Goal: Information Seeking & Learning: Learn about a topic

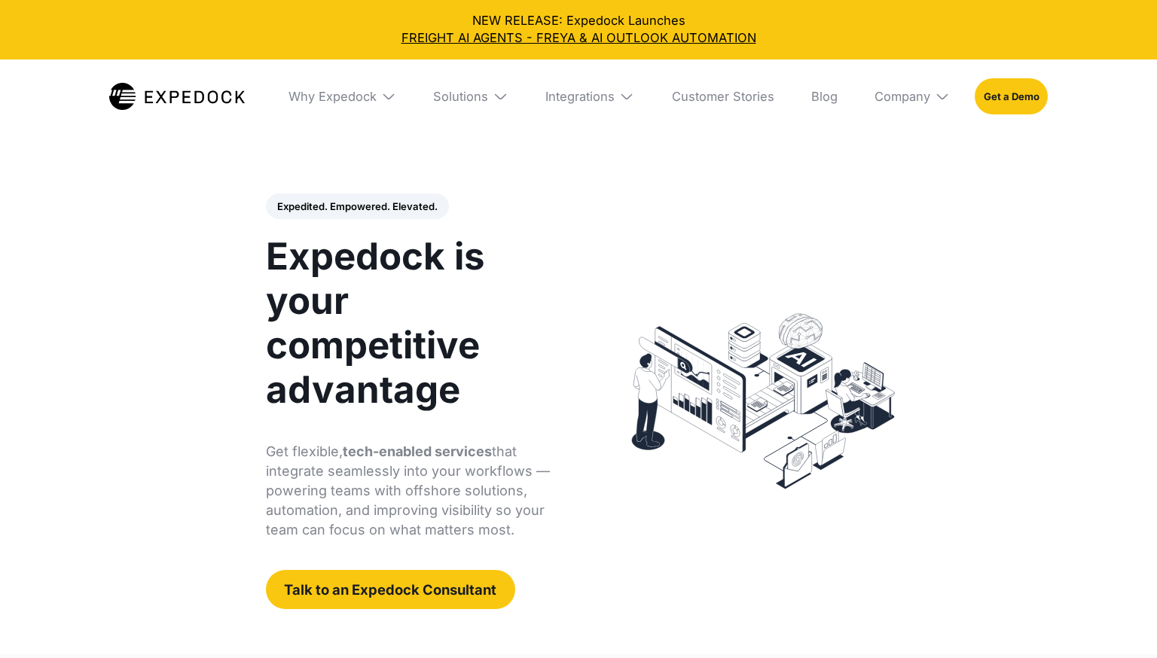
select select
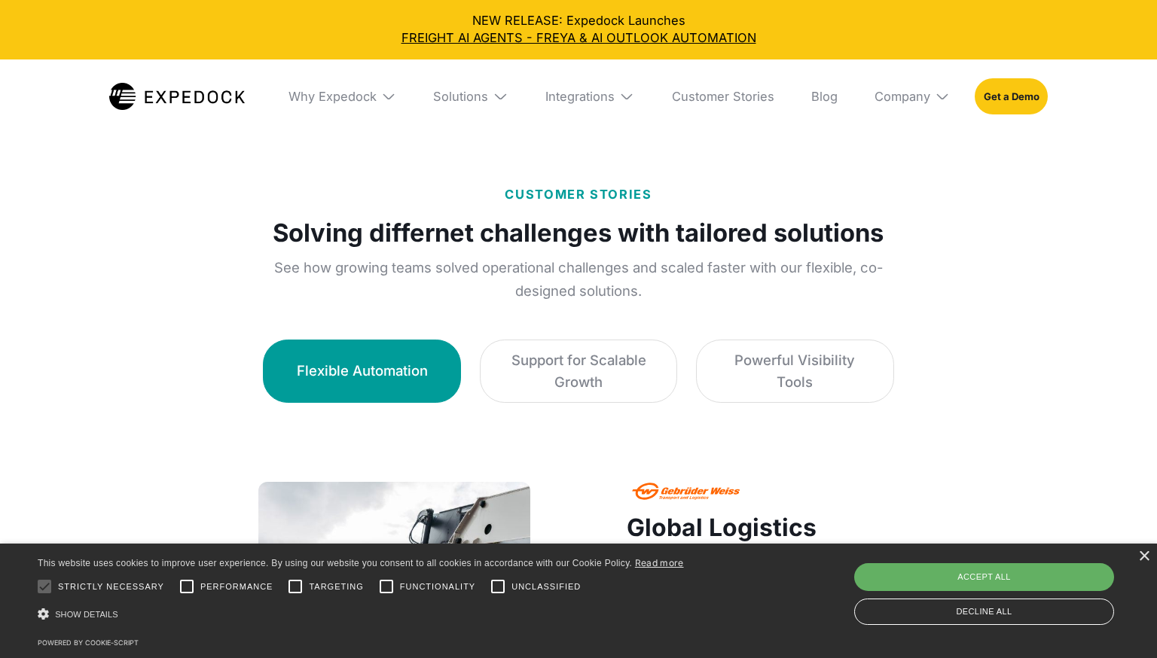
click at [985, 570] on div "Accept all" at bounding box center [984, 576] width 260 height 27
checkbox input "true"
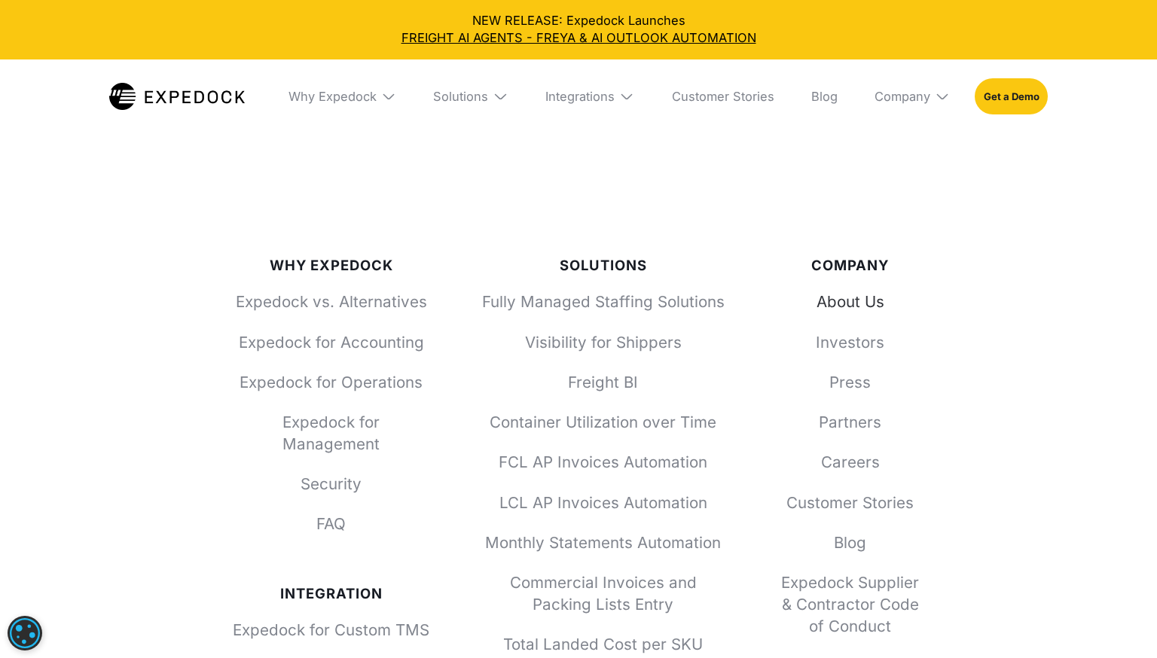
scroll to position [5457, 0]
click at [831, 298] on link "About Us" at bounding box center [850, 303] width 148 height 22
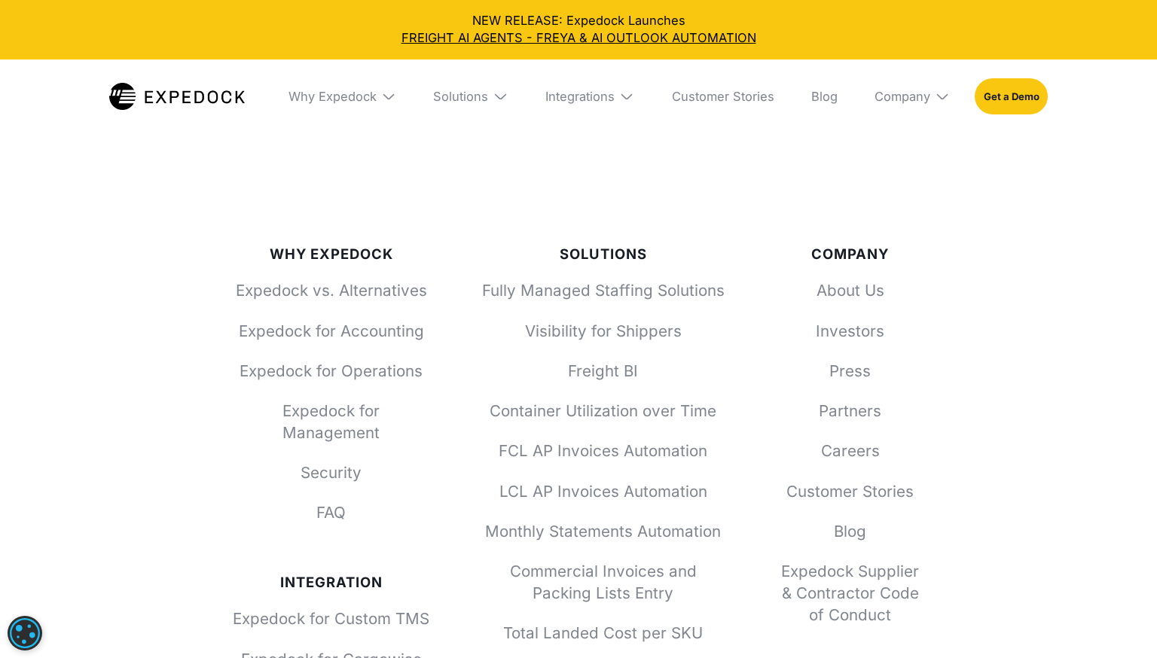
scroll to position [5467, 0]
click at [927, 99] on div "Company" at bounding box center [903, 97] width 56 height 16
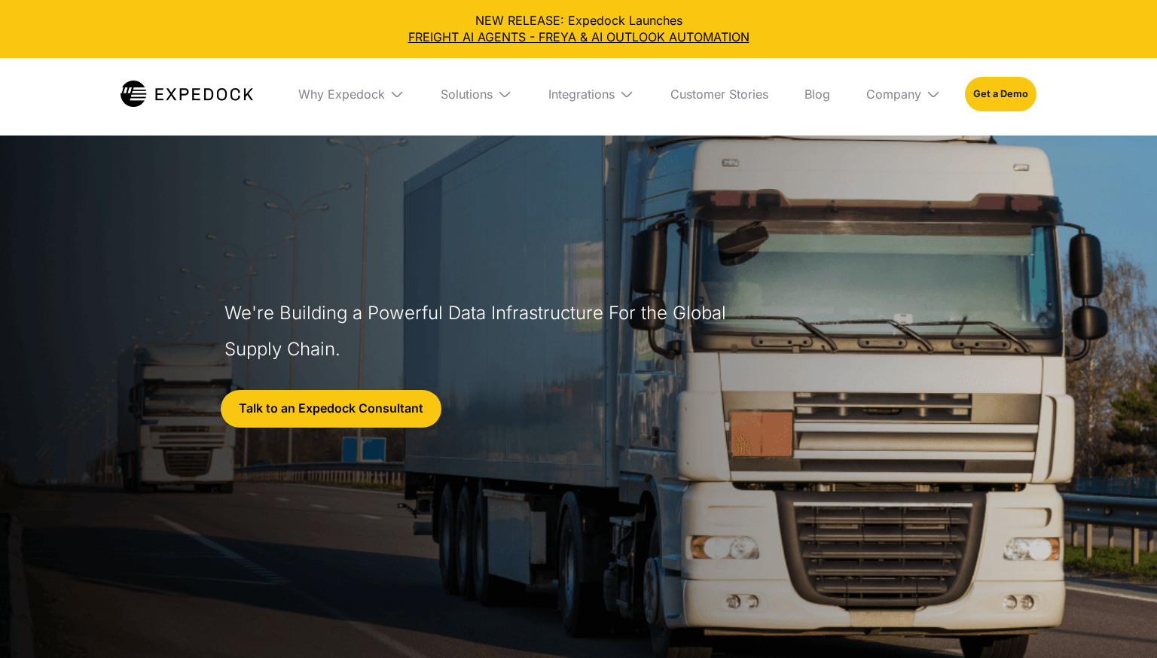
select select
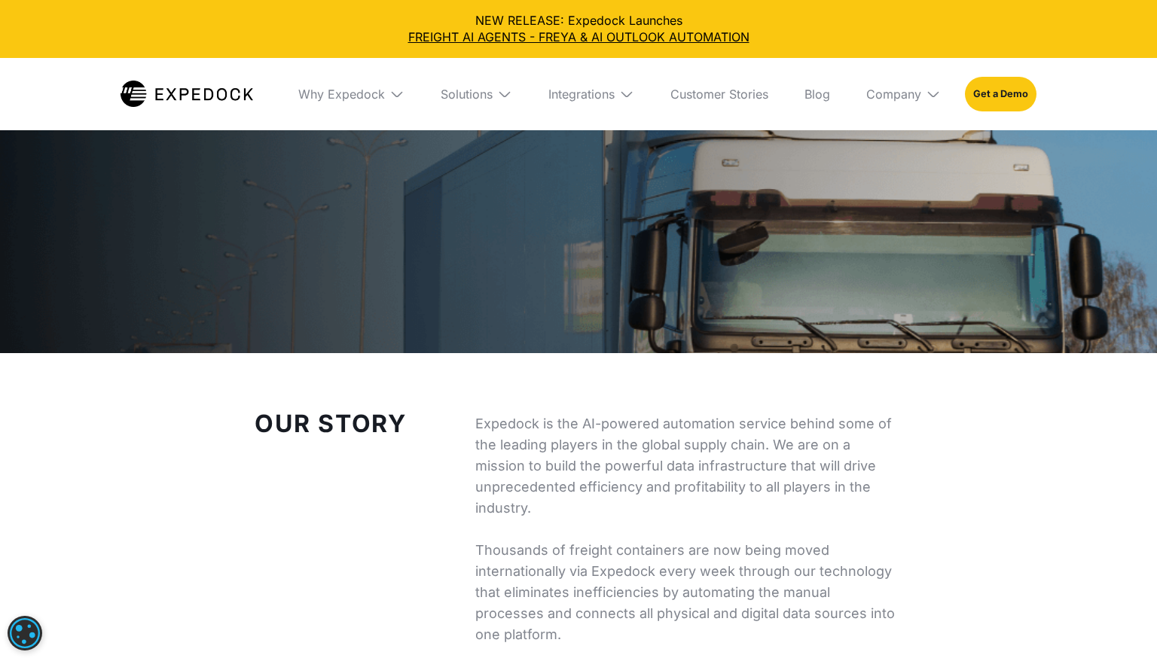
scroll to position [310, 0]
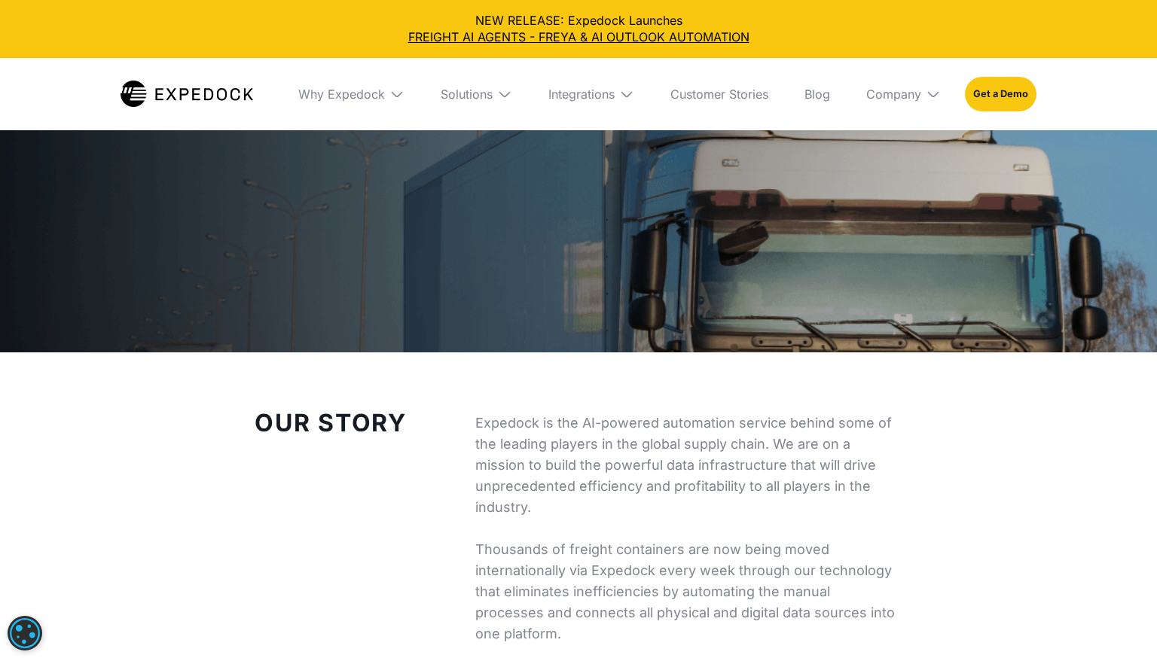
click at [521, 423] on p "Expedock is the AI-powered automation service behind some of the leading player…" at bounding box center [688, 581] width 427 height 337
copy p "Expedock"
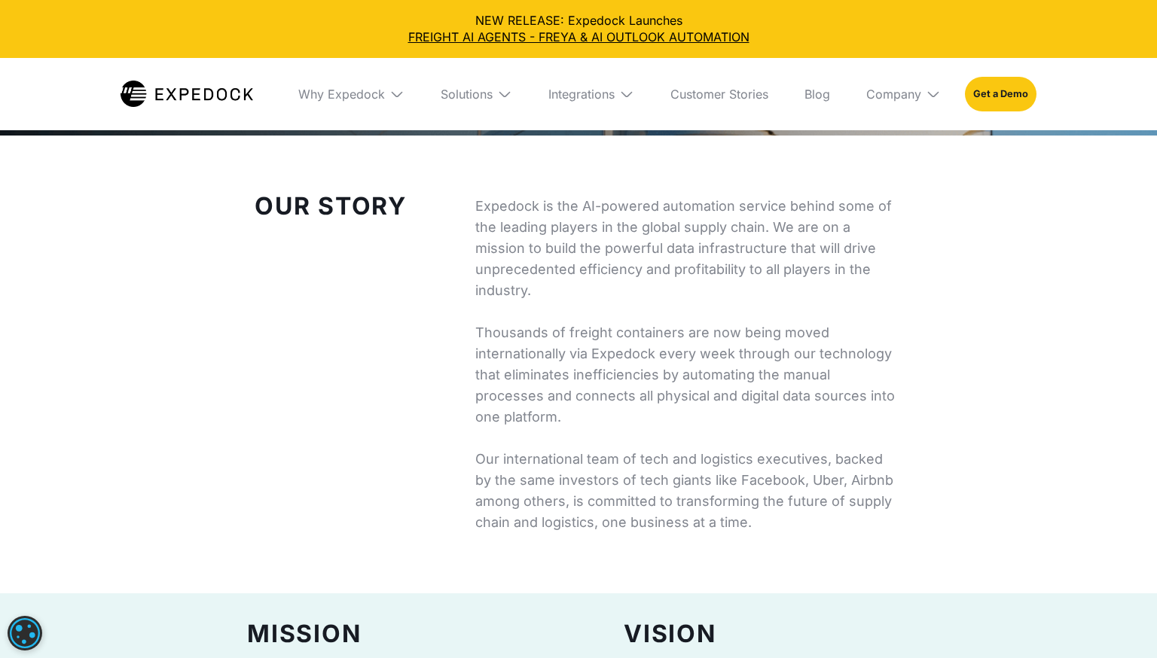
scroll to position [529, 0]
